Goal: Information Seeking & Learning: Compare options

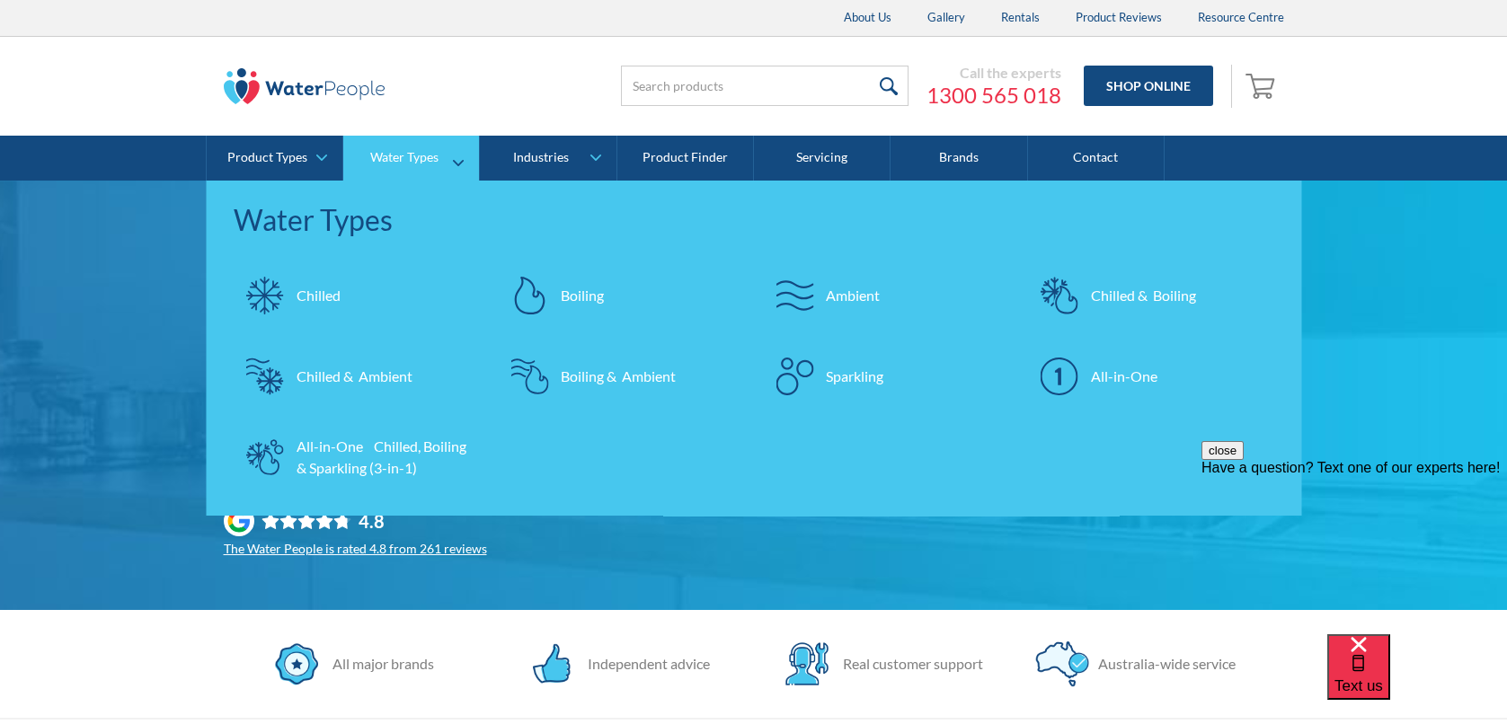
click at [1132, 294] on div "Chilled & Boiling" at bounding box center [1143, 296] width 105 height 22
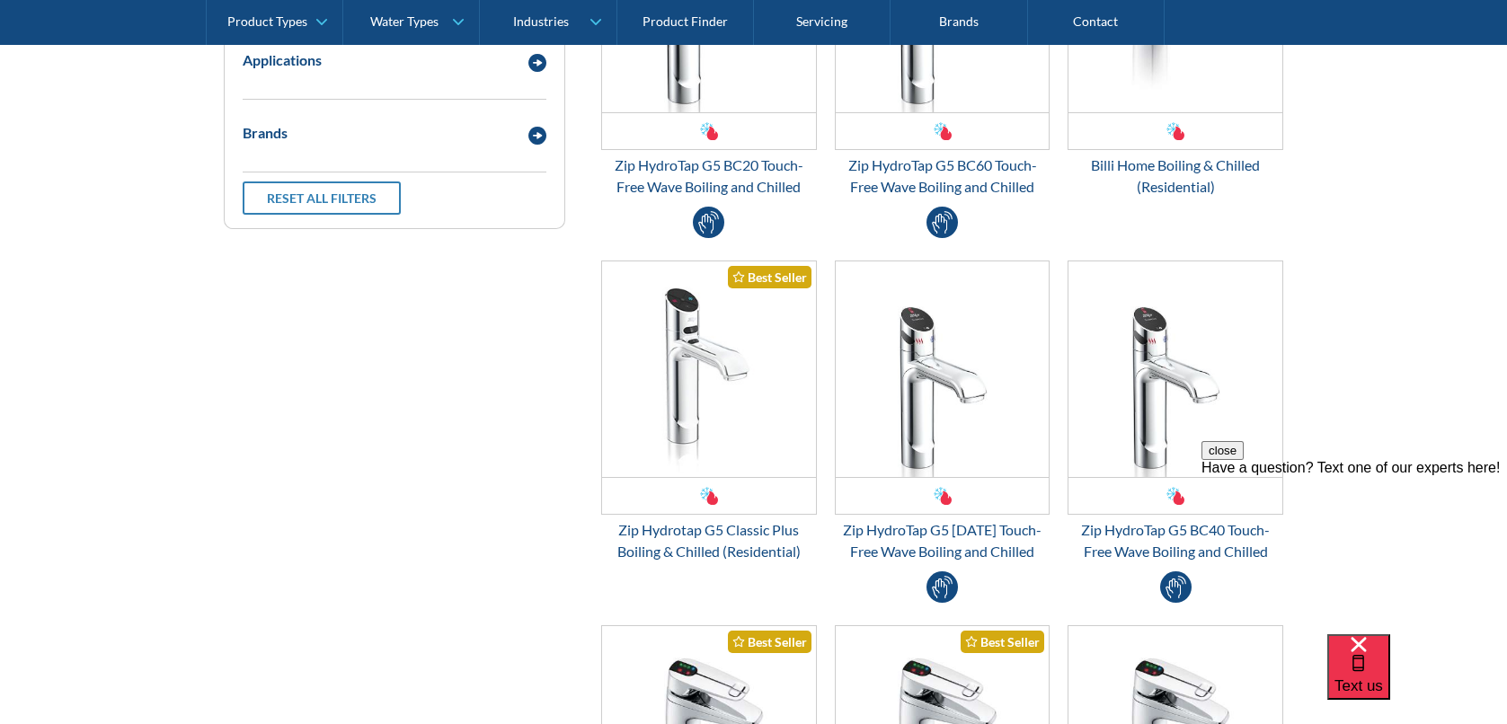
scroll to position [359, 0]
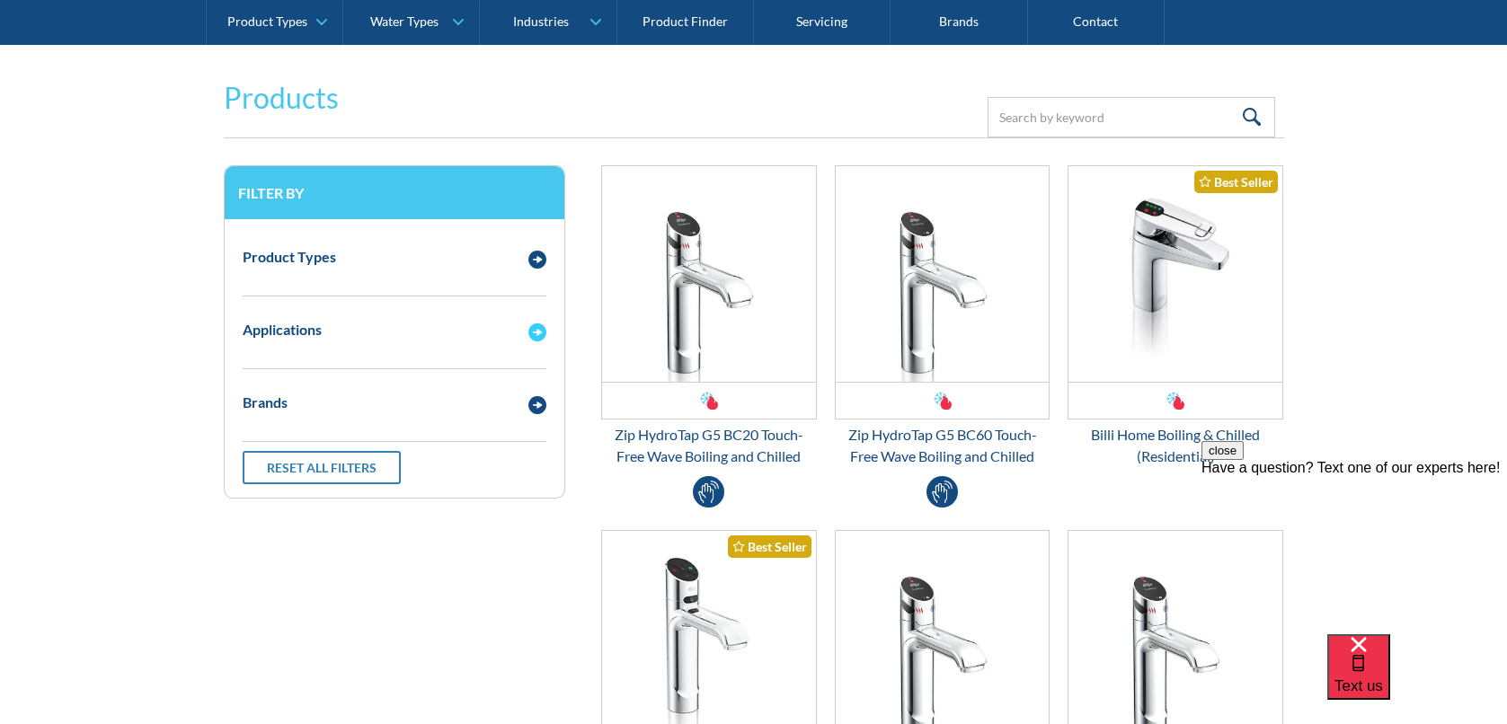
click at [532, 333] on img "Email Form 3" at bounding box center [537, 332] width 18 height 18
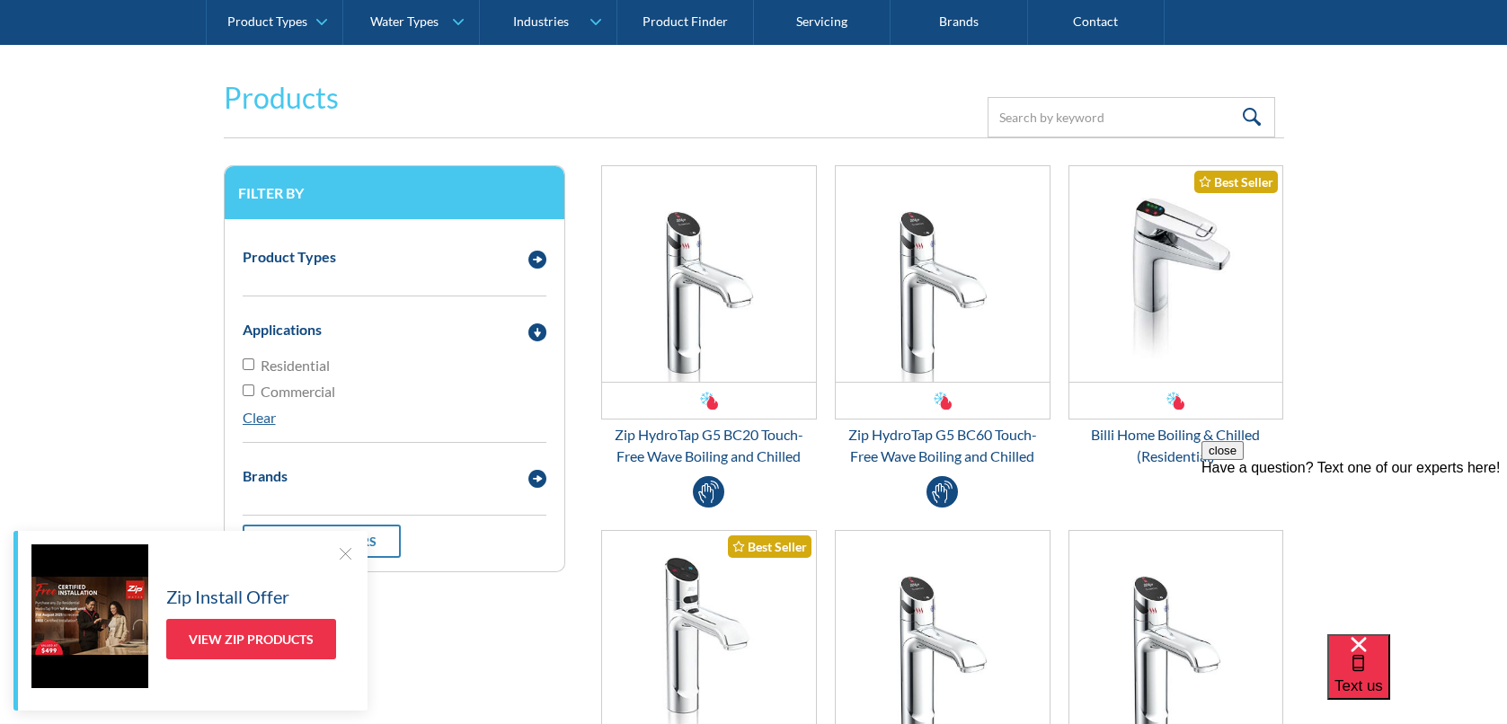
click at [248, 363] on input "Residential" at bounding box center [249, 364] width 12 height 12
checkbox input "true"
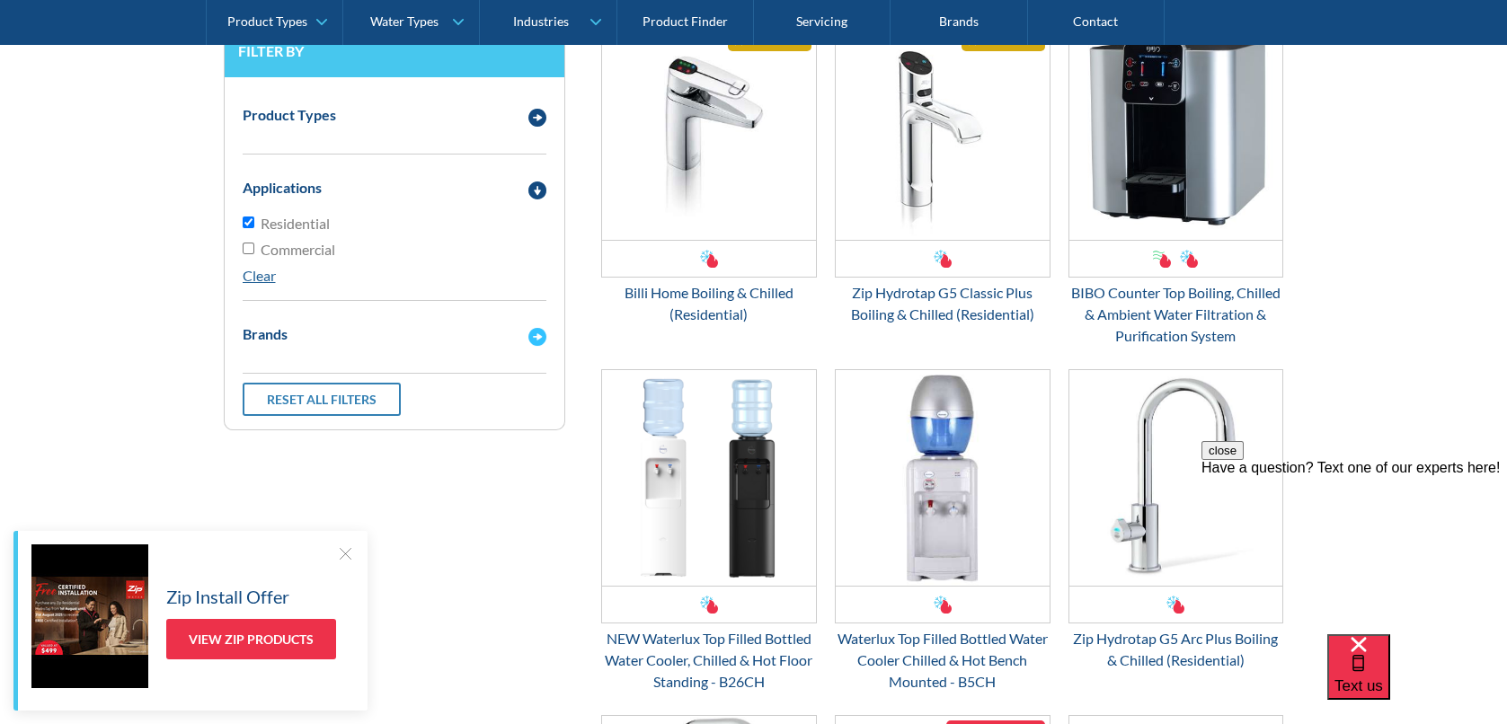
scroll to position [507, 0]
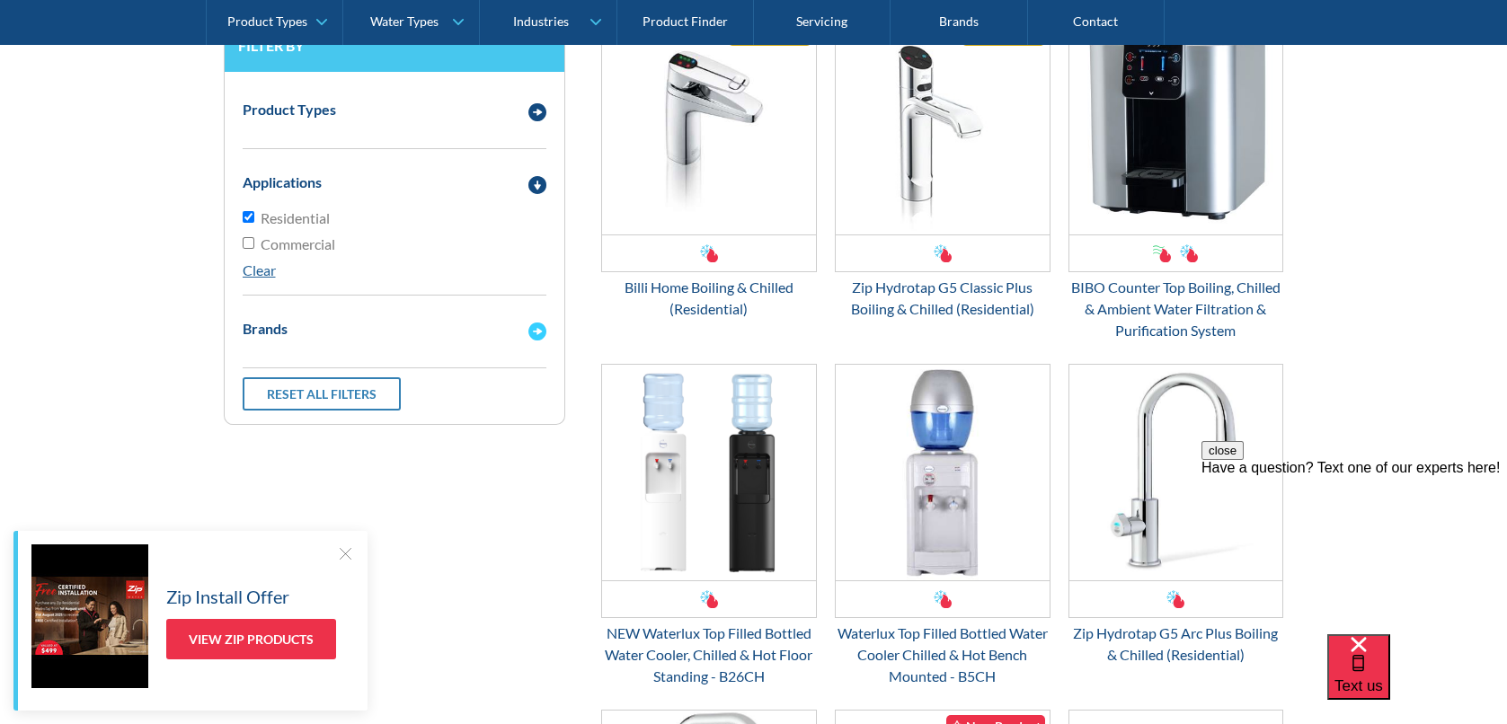
click at [540, 328] on img "Email Form 3" at bounding box center [537, 332] width 18 height 18
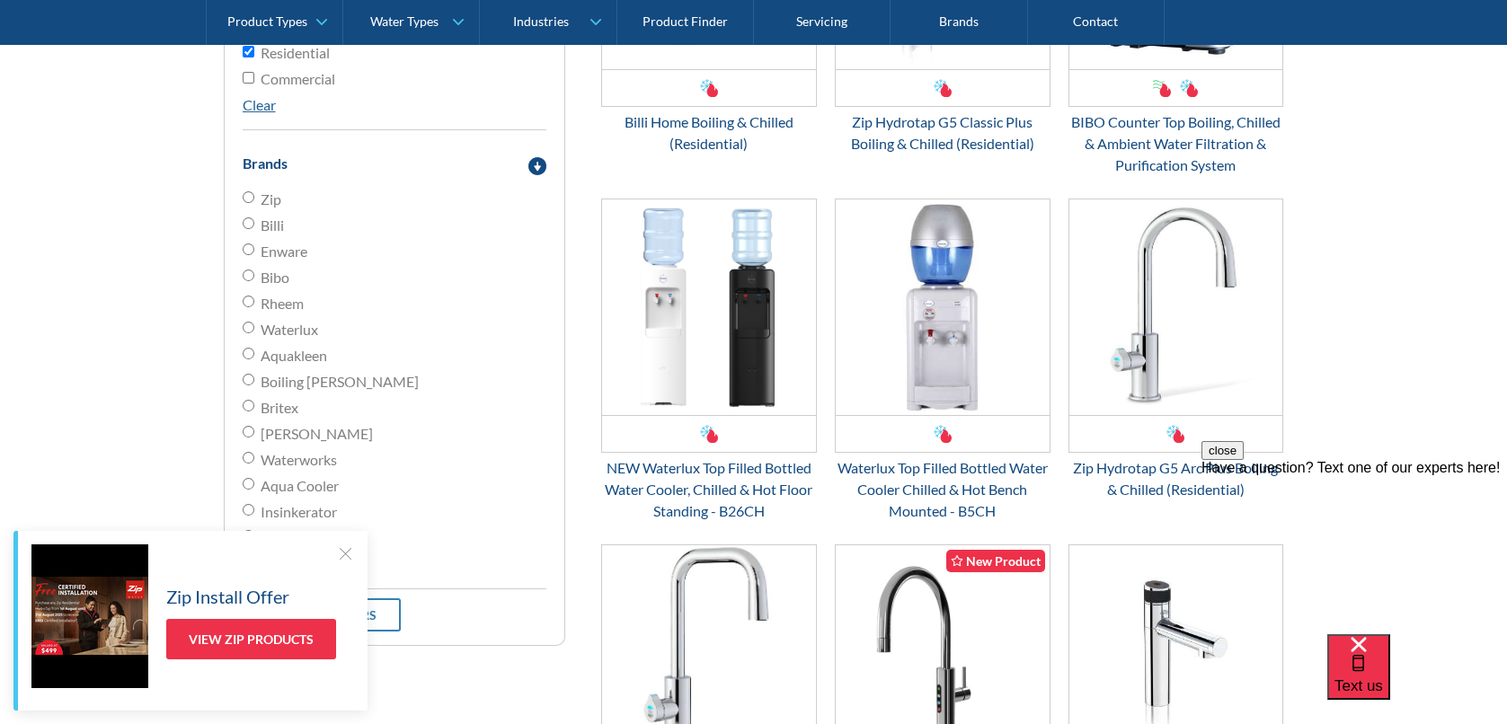
scroll to position [686, 0]
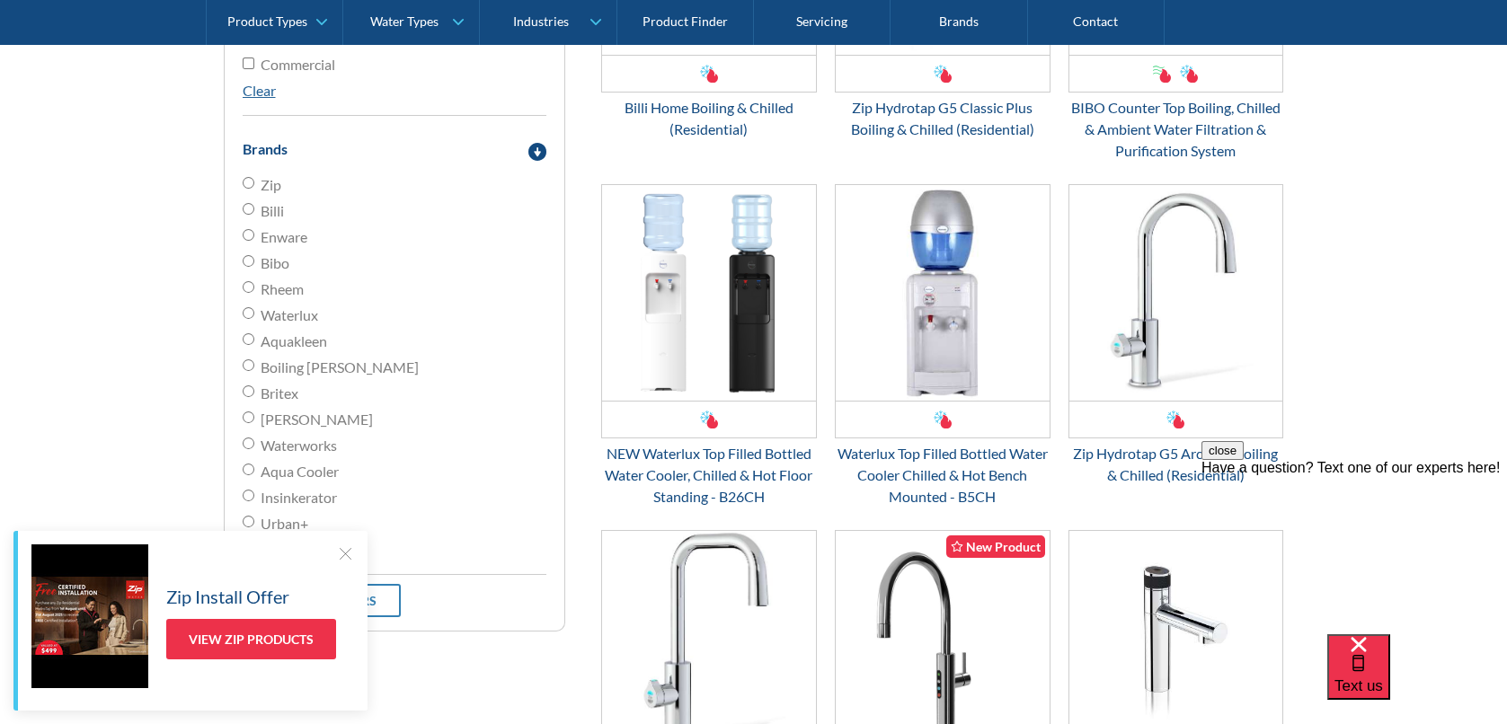
click at [248, 189] on input "Billi" at bounding box center [249, 183] width 12 height 12
radio input "true"
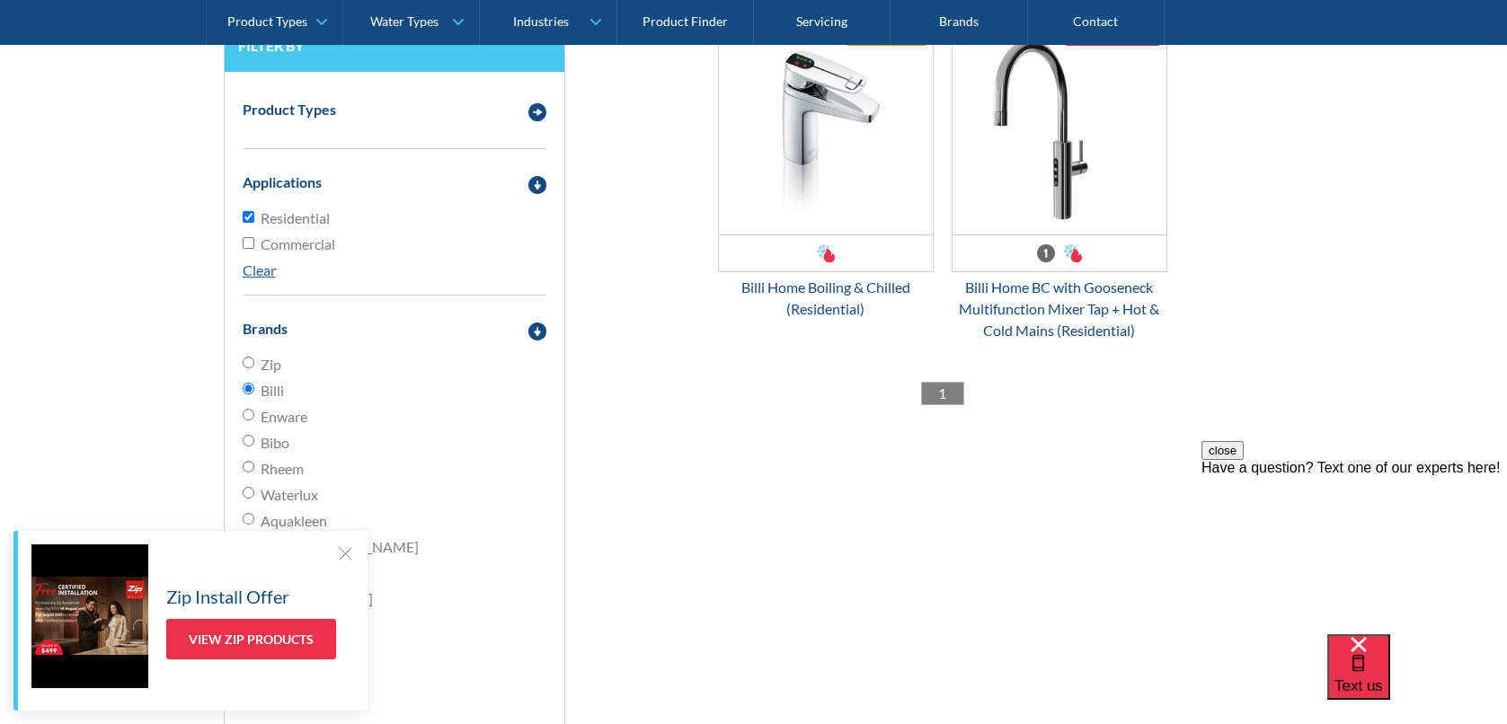
scroll to position [597, 0]
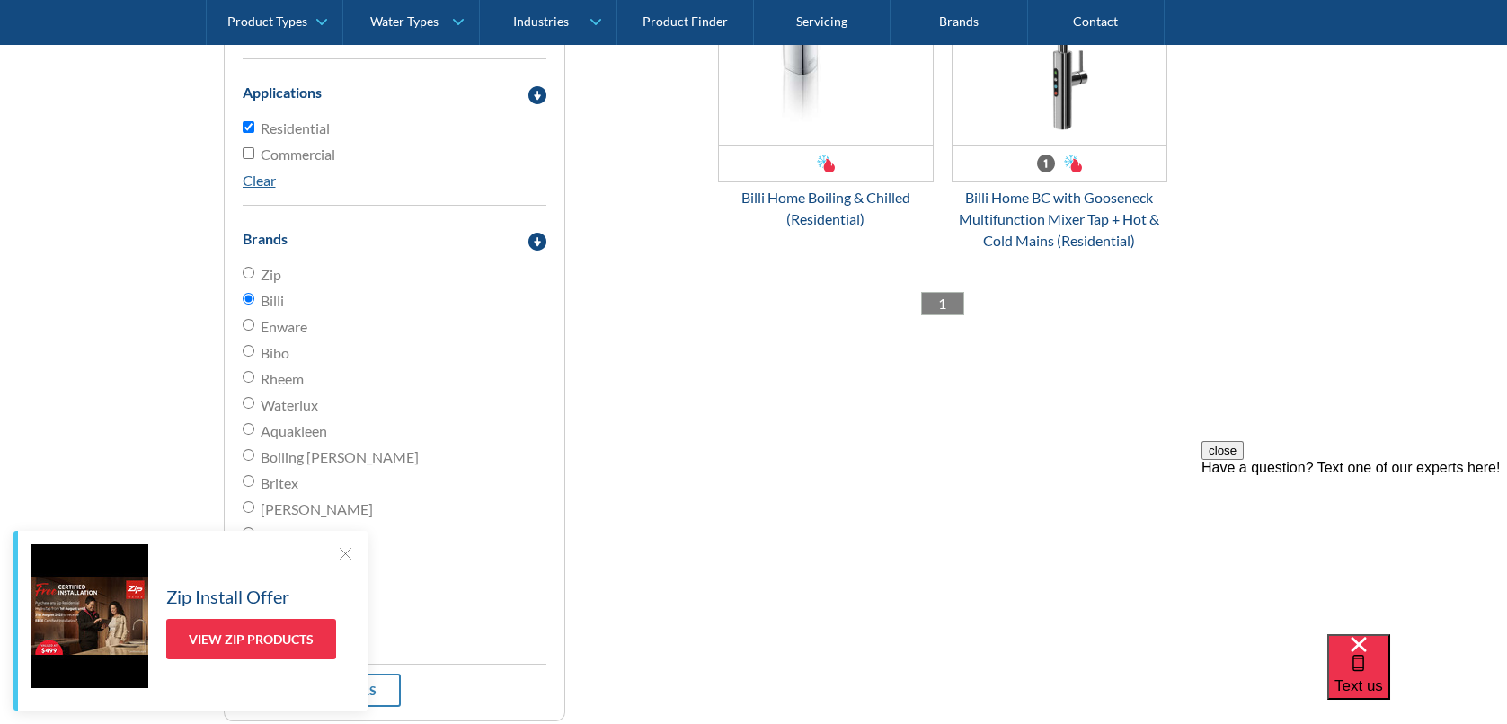
click at [251, 268] on input "Zip" at bounding box center [249, 273] width 12 height 12
radio input "true"
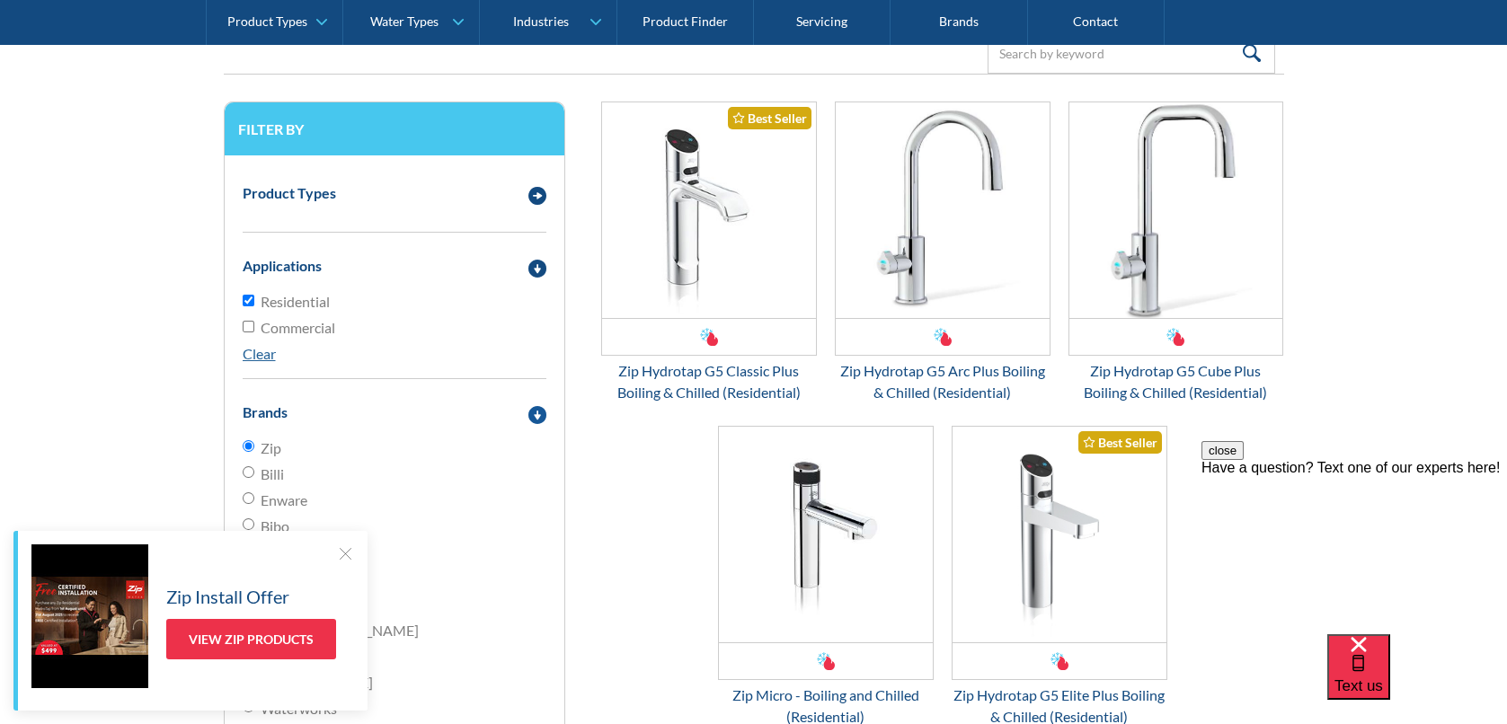
scroll to position [417, 0]
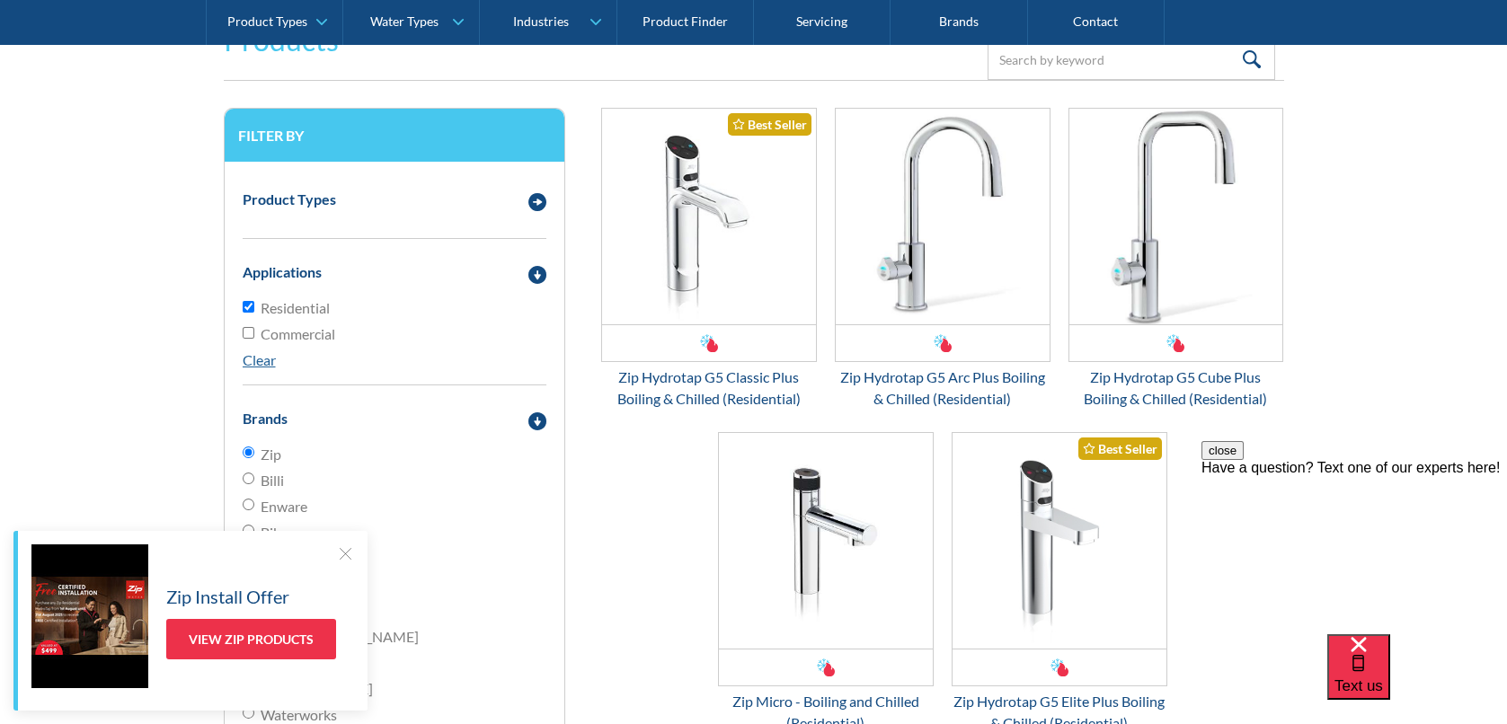
click at [128, 140] on form "Products Filter Filter by Product Types Filtered Water Taps Sensor/Hands Free T…" at bounding box center [753, 473] width 1471 height 945
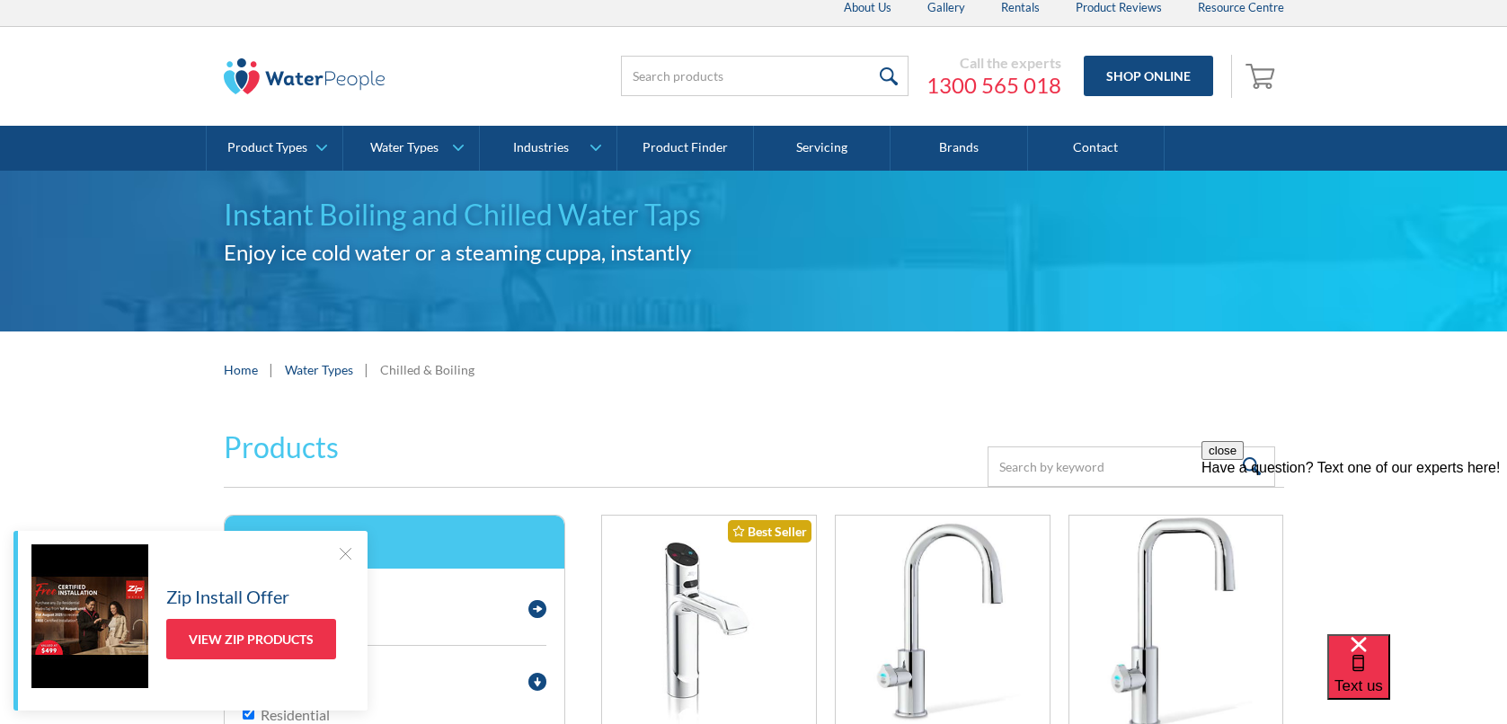
scroll to position [0, 0]
